Goal: Information Seeking & Learning: Find specific fact

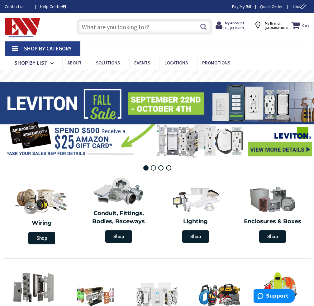
click at [147, 25] on input "text" at bounding box center [144, 27] width 135 height 16
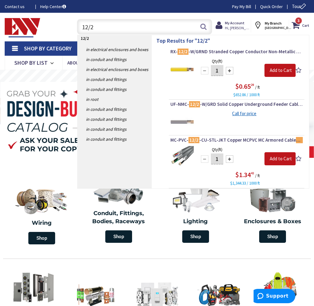
click at [89, 26] on input "12/2" at bounding box center [144, 27] width 135 height 16
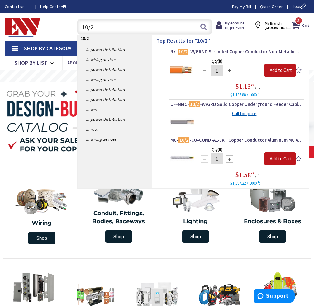
click at [118, 27] on input "10/2" at bounding box center [144, 27] width 135 height 16
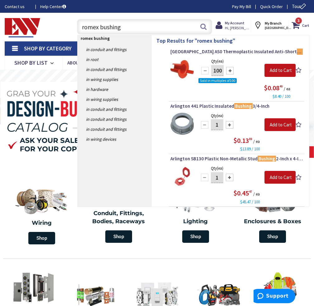
drag, startPoint x: 99, startPoint y: 27, endPoint x: 65, endPoint y: 25, distance: 35.0
click at [65, 25] on div "Toggle Nav romex bushing romex bushing Search 3 3 3 items Cart My Cart 3" at bounding box center [157, 27] width 314 height 21
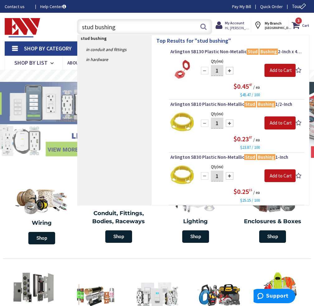
click at [129, 24] on input "stud bushing" at bounding box center [144, 27] width 135 height 16
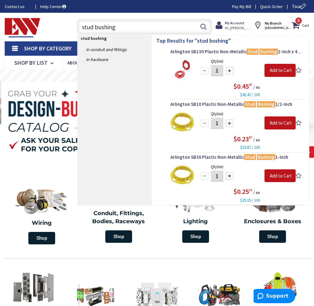
click at [129, 24] on input "stud bushing" at bounding box center [144, 27] width 135 height 16
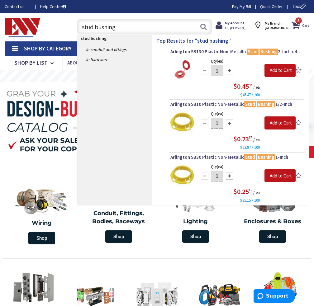
click at [129, 24] on input "stud bushing" at bounding box center [144, 27] width 135 height 16
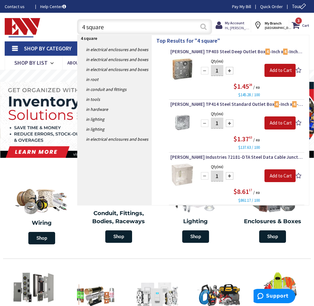
type input "4 square"
click at [204, 28] on button "Search" at bounding box center [203, 27] width 8 height 14
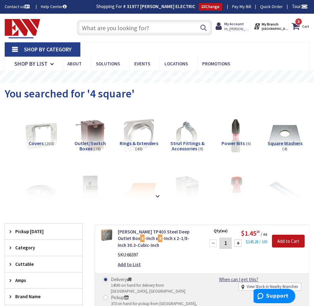
click at [142, 143] on span "Rings & Extenders" at bounding box center [139, 143] width 39 height 6
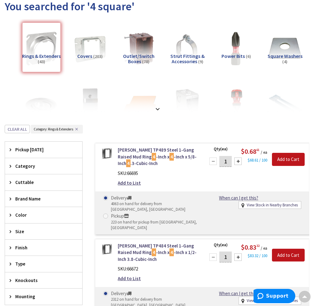
scroll to position [87, 0]
click at [82, 55] on span "Covers" at bounding box center [84, 56] width 15 height 6
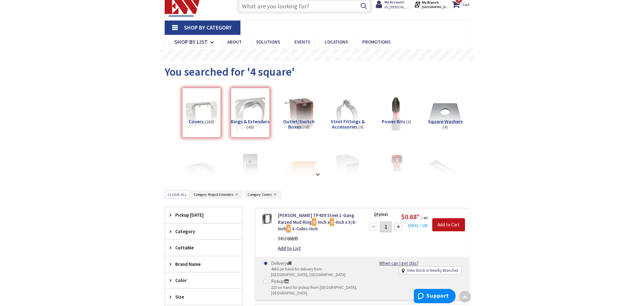
scroll to position [0, 0]
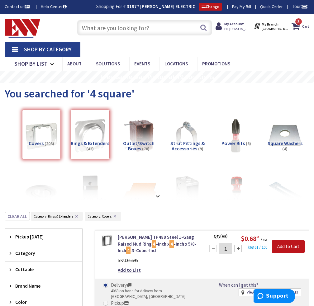
click at [132, 26] on input "text" at bounding box center [144, 28] width 135 height 16
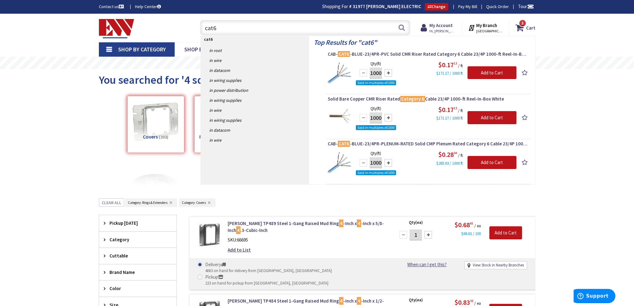
click at [234, 31] on input "cat6" at bounding box center [305, 28] width 210 height 16
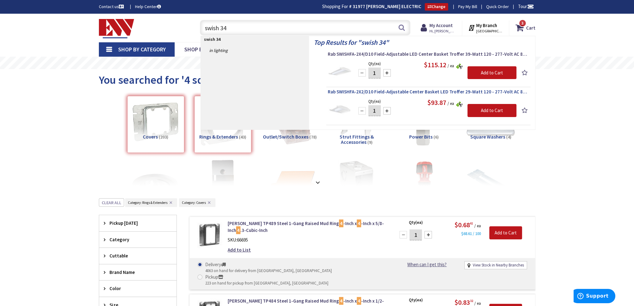
type input "swish 34"
click at [314, 91] on span "Rab SWISHFA-2X2/D10 Field-Adjustable Center Basket LED Troffer 29-Watt 120 - 27…" at bounding box center [428, 92] width 201 height 6
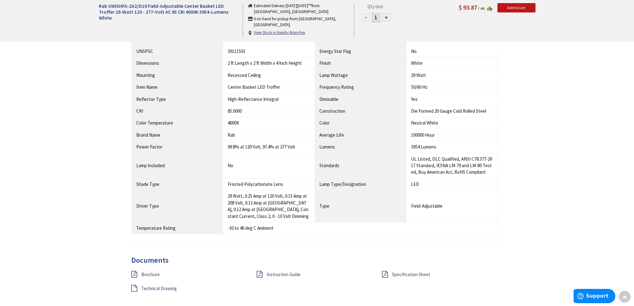
scroll to position [467, 0]
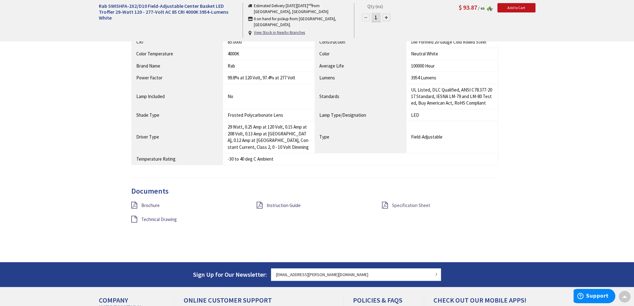
click at [412, 205] on span "Specification Sheet" at bounding box center [411, 206] width 38 height 6
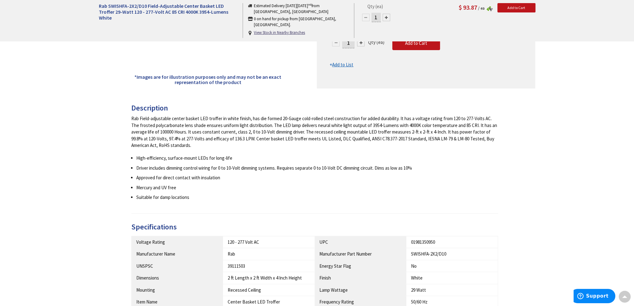
scroll to position [184, 0]
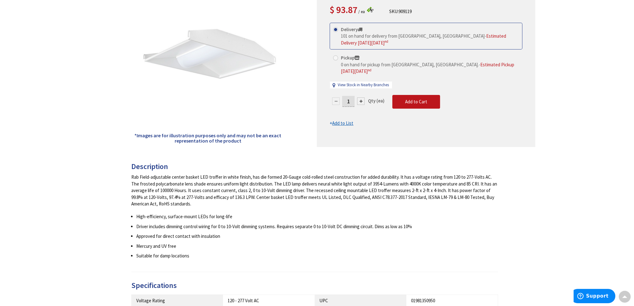
scroll to position [31, 0]
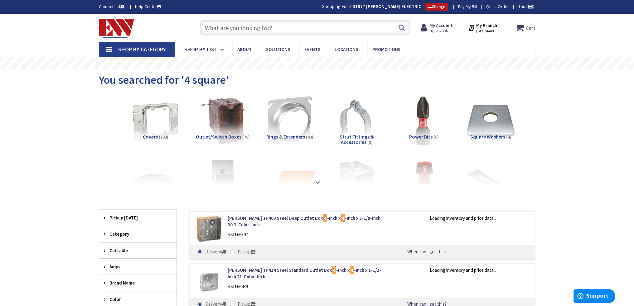
click at [276, 28] on input "text" at bounding box center [305, 28] width 210 height 16
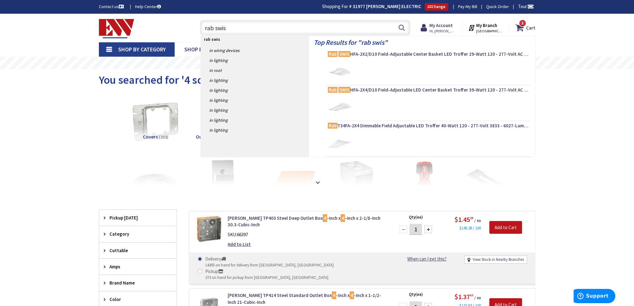
type input "rab swish"
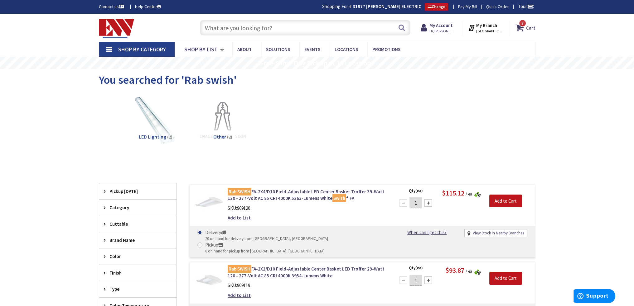
click at [259, 28] on input "text" at bounding box center [305, 28] width 210 height 16
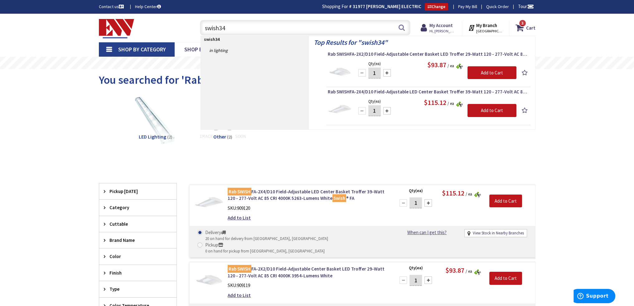
type input "swish34"
